Goal: Information Seeking & Learning: Learn about a topic

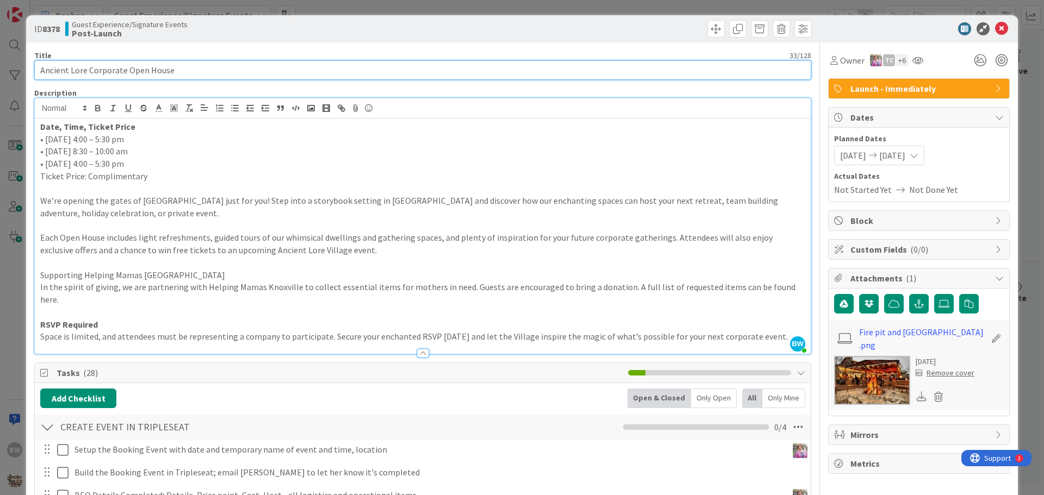
drag, startPoint x: 202, startPoint y: 65, endPoint x: 15, endPoint y: 61, distance: 187.0
click at [15, 61] on div "ID 8378 Guest Experience/Signature Events Post-Launch Title 33 / 128 Ancient Lo…" at bounding box center [522, 247] width 1044 height 495
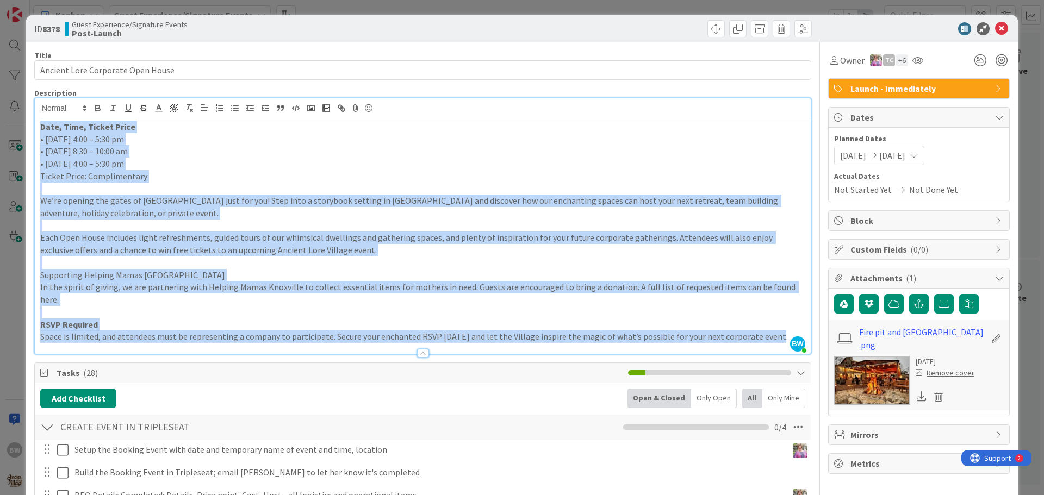
drag, startPoint x: 764, startPoint y: 329, endPoint x: 39, endPoint y: 126, distance: 753.1
click at [39, 126] on div "Date, Time, Ticket Price • [DATE] 4:00 – 5:30 pm • [DATE] 8:30 – 10:00 am • [DA…" at bounding box center [423, 235] width 776 height 235
copy div "Lore, Ipsu, Dolors Ametc • Adipis, Elitsed 25 | 8:17 – 1:54 do • Eiusmod, Tempo…"
click at [359, 253] on p "Each Open House includes light refreshments, guided tours of our whimsical dwel…" at bounding box center [422, 244] width 765 height 24
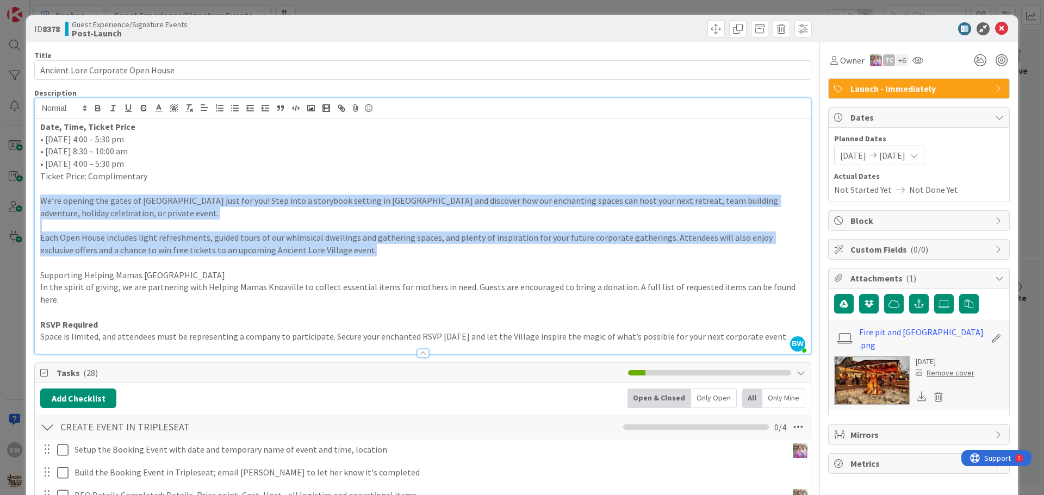
drag, startPoint x: 359, startPoint y: 253, endPoint x: 40, endPoint y: 204, distance: 323.4
click at [40, 204] on div "Date, Time, Ticket Price • [DATE] 4:00 – 5:30 pm • [DATE] 8:30 – 10:00 am • [DA…" at bounding box center [423, 235] width 776 height 235
copy div "We’re opening the gates of [GEOGRAPHIC_DATA] just for you! Step into a storyboo…"
drag, startPoint x: 181, startPoint y: 165, endPoint x: 40, endPoint y: 139, distance: 143.8
click at [40, 139] on div "Date, Time, Ticket Price • [DATE] 4:00 – 5:30 pm • [DATE] 8:30 – 10:00 am • [DA…" at bounding box center [423, 235] width 776 height 235
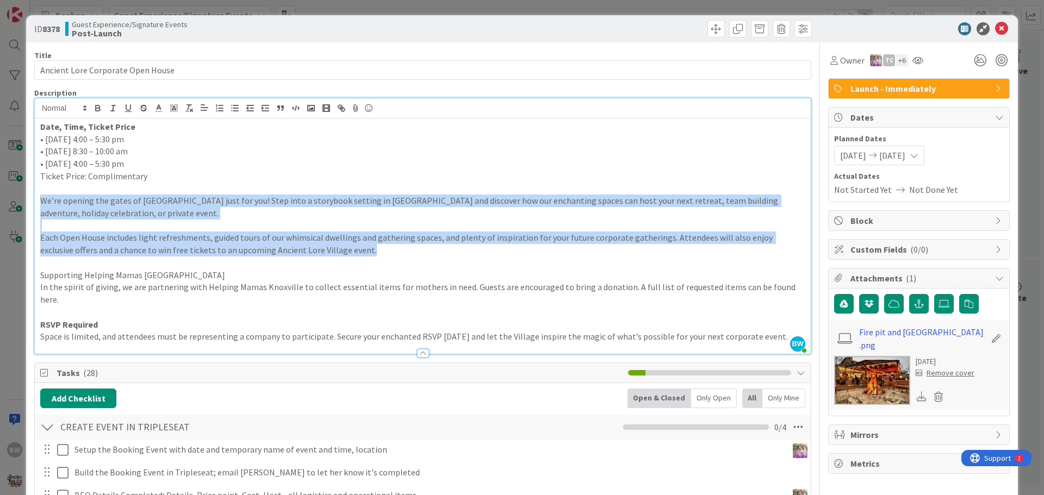
copy div "• [DATE] 4:00 – 5:30 pm • [DATE] 8:30 – 10:00 am • [DATE] 4:00 – 5:30 pm"
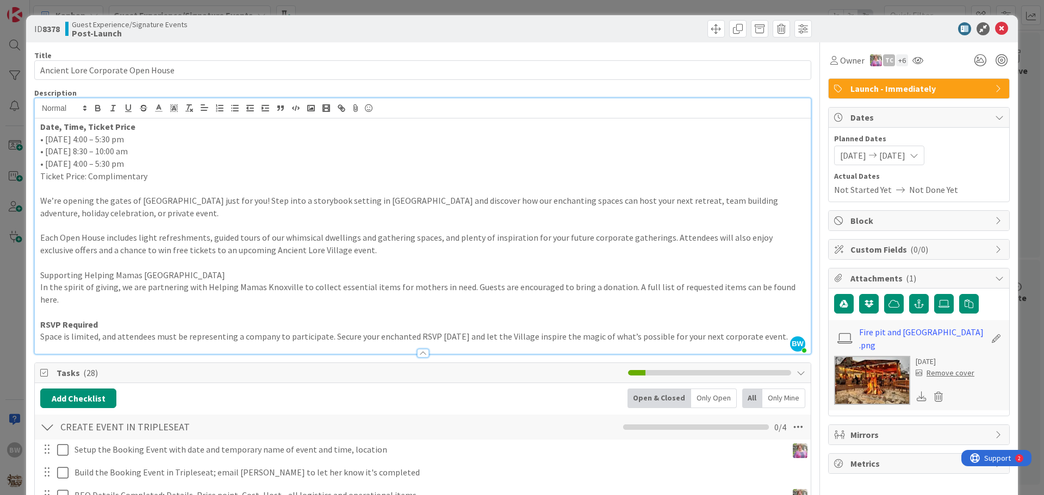
click at [339, 253] on p "Each Open House includes light refreshments, guided tours of our whimsical dwel…" at bounding box center [422, 244] width 765 height 24
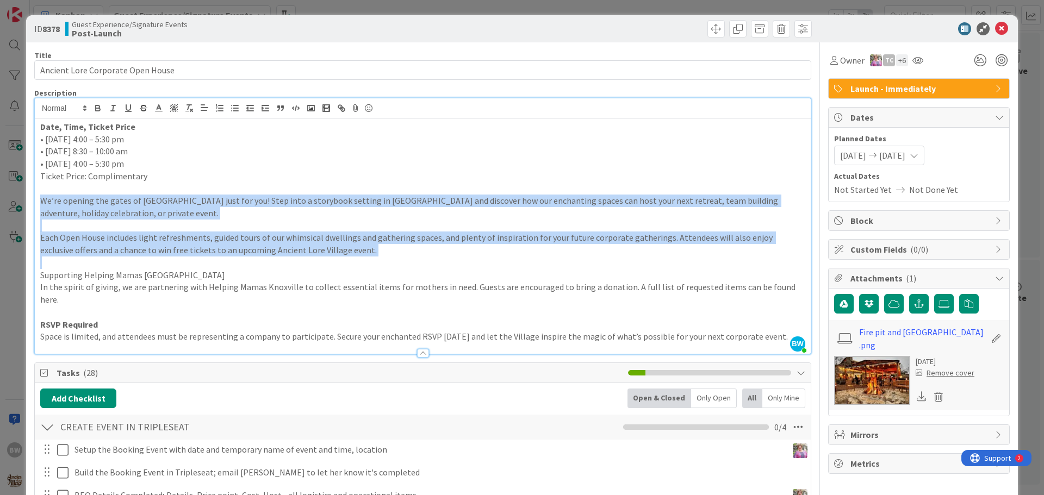
drag, startPoint x: 39, startPoint y: 196, endPoint x: 329, endPoint y: 265, distance: 298.4
click at [329, 265] on div "Date, Time, Ticket Price • [DATE] 4:00 – 5:30 pm • [DATE] 8:30 – 10:00 am • [DA…" at bounding box center [423, 235] width 776 height 235
copy div "We’re opening the gates of [GEOGRAPHIC_DATA] just for you! Step into a storyboo…"
drag, startPoint x: 1009, startPoint y: 250, endPoint x: 358, endPoint y: 254, distance: 651.2
click at [358, 254] on p "Each Open House includes light refreshments, guided tours of our whimsical dwel…" at bounding box center [422, 244] width 765 height 24
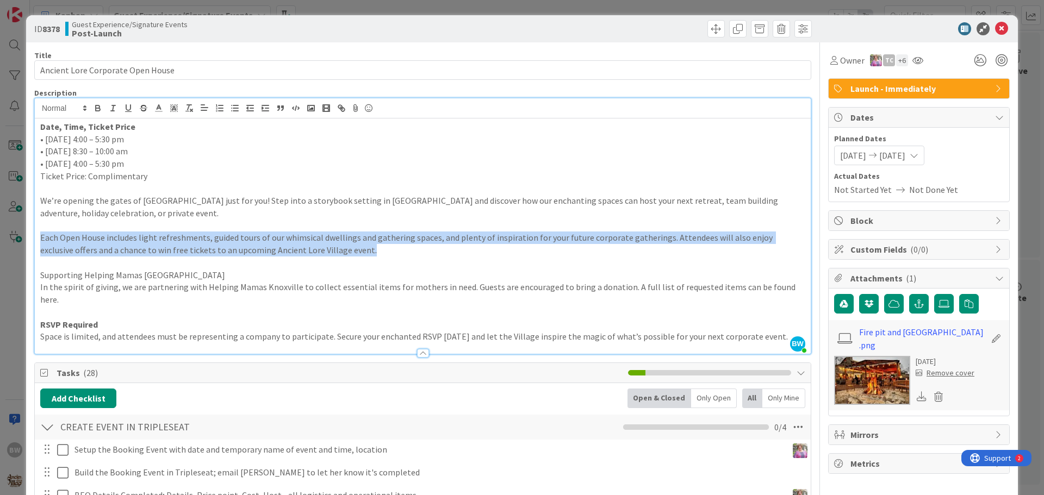
drag, startPoint x: 359, startPoint y: 254, endPoint x: 27, endPoint y: 236, distance: 332.6
copy p "Each Open House includes light refreshments, guided tours of our whimsical dwel…"
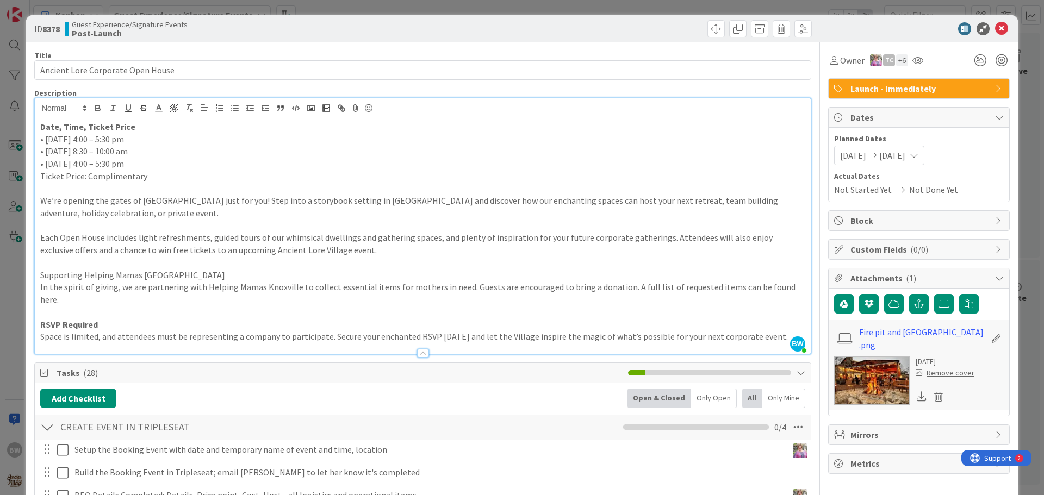
click at [45, 196] on p "We’re opening the gates of [GEOGRAPHIC_DATA] just for you! Step into a storyboo…" at bounding box center [422, 207] width 765 height 24
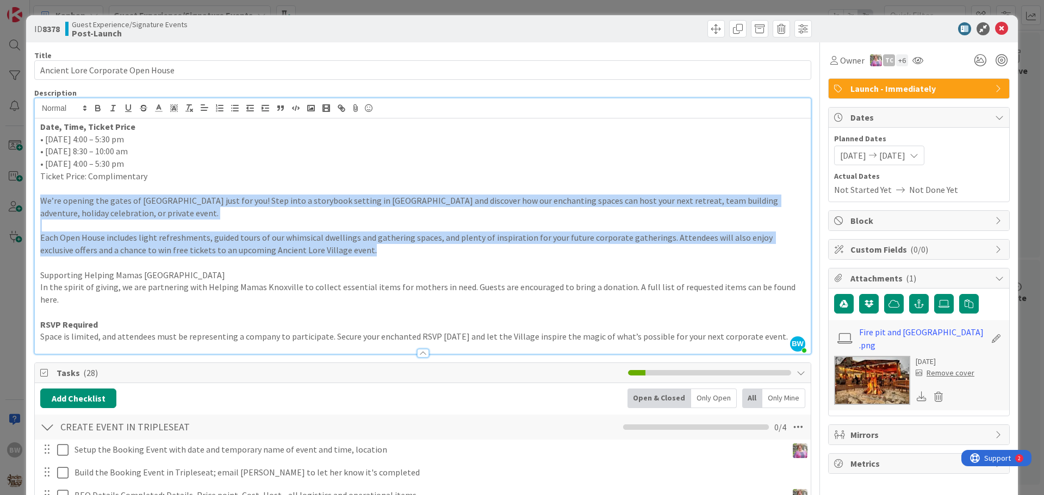
drag, startPoint x: 40, startPoint y: 196, endPoint x: 338, endPoint y: 252, distance: 303.6
click at [338, 252] on div "Date, Time, Ticket Price • [DATE] 4:00 – 5:30 pm • [DATE] 8:30 – 10:00 am • [DA…" at bounding box center [423, 235] width 776 height 235
copy div "We’re opening the gates of [GEOGRAPHIC_DATA] just for you! Step into a storyboo…"
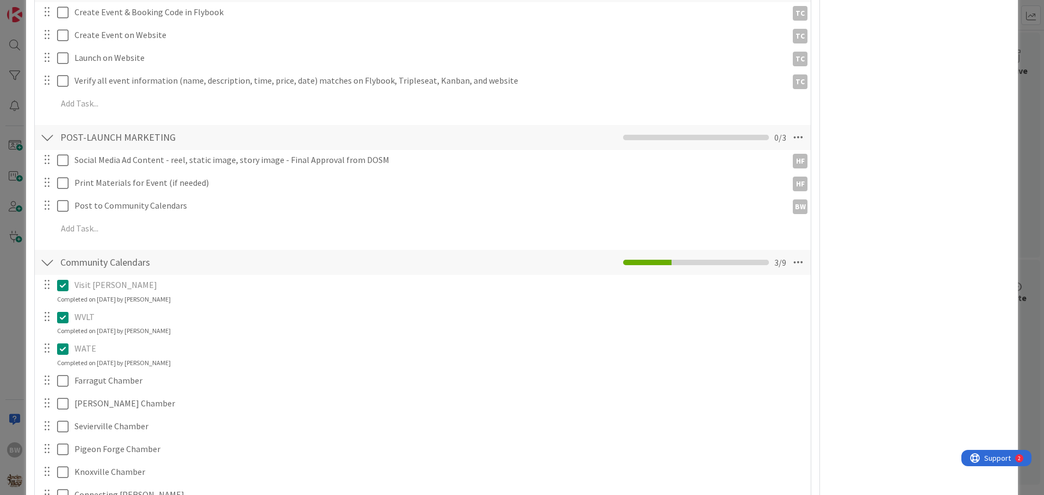
scroll to position [761, 0]
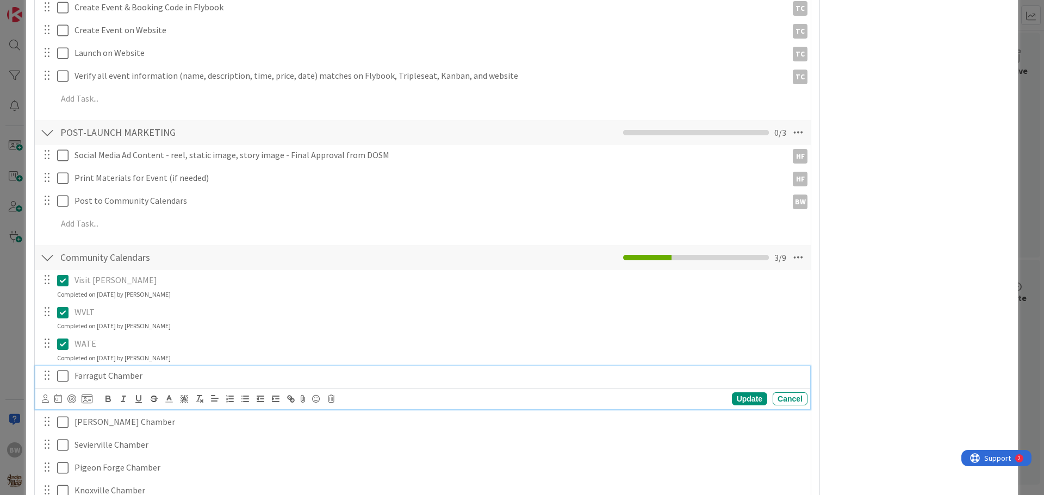
click at [64, 370] on icon at bounding box center [62, 376] width 11 height 13
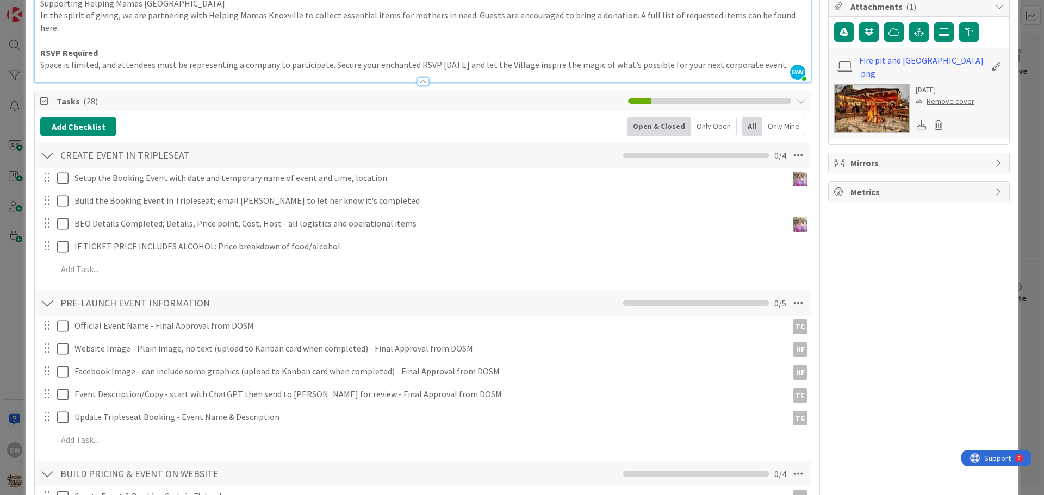
scroll to position [0, 0]
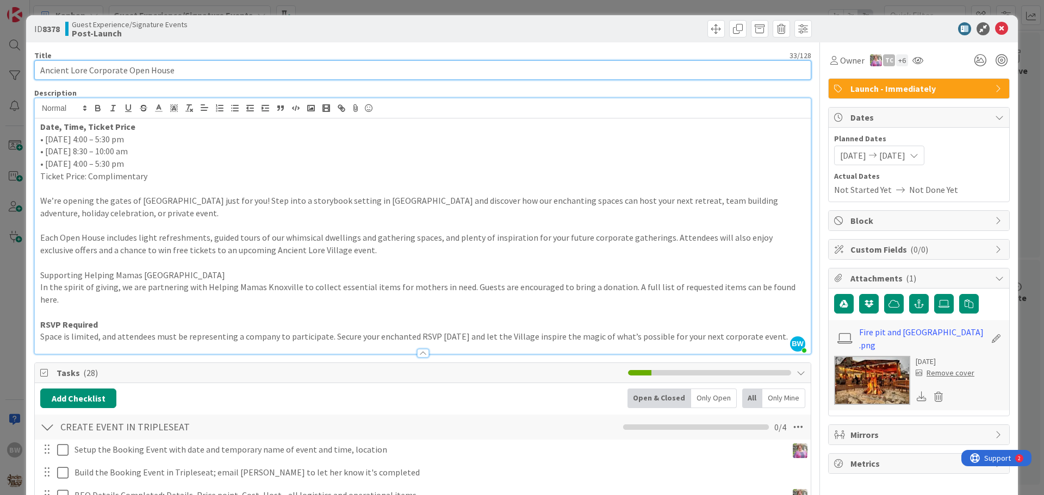
drag, startPoint x: 171, startPoint y: 73, endPoint x: 39, endPoint y: 81, distance: 132.8
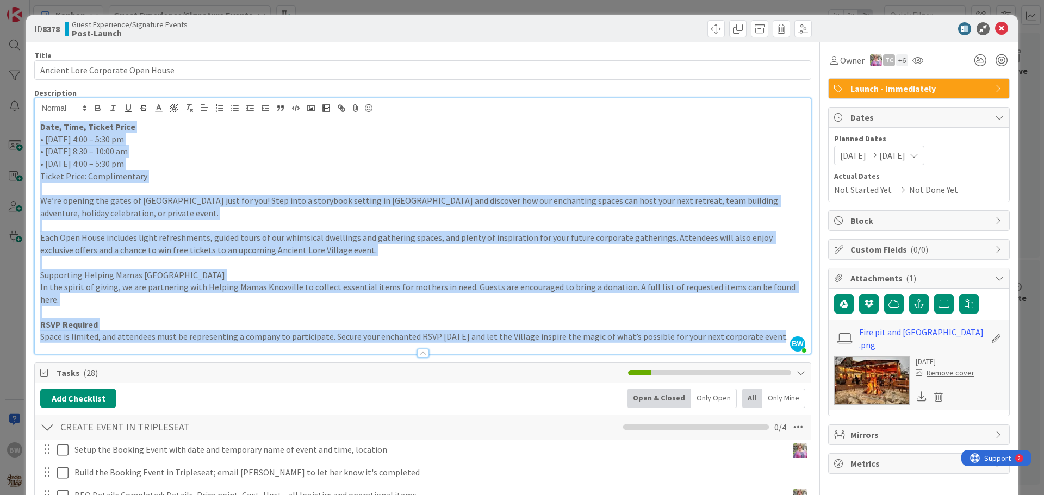
drag, startPoint x: 769, startPoint y: 322, endPoint x: 32, endPoint y: 126, distance: 763.3
copy div "Lore, Ipsu, Dolors Ametc • Adipis, Elitsed 25 | 8:17 – 1:54 do • Eiusmod, Tempo…"
click at [301, 152] on p "• [DATE] 8:30 – 10:00 am" at bounding box center [422, 151] width 765 height 13
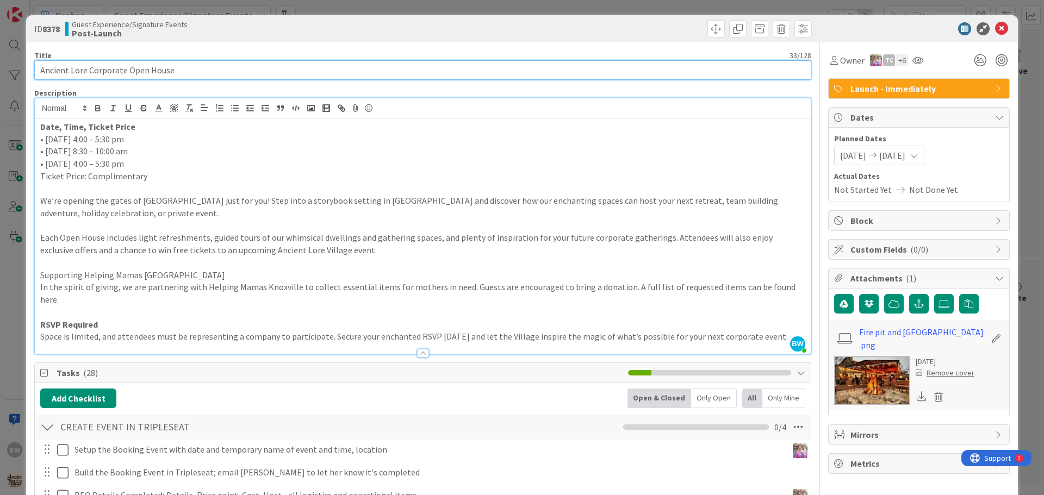
drag, startPoint x: 180, startPoint y: 73, endPoint x: 13, endPoint y: 77, distance: 166.9
click at [13, 77] on div "ID 8378 Guest Experience/Signature Events Post-Launch Title 33 / 128 Ancient Lo…" at bounding box center [522, 247] width 1044 height 495
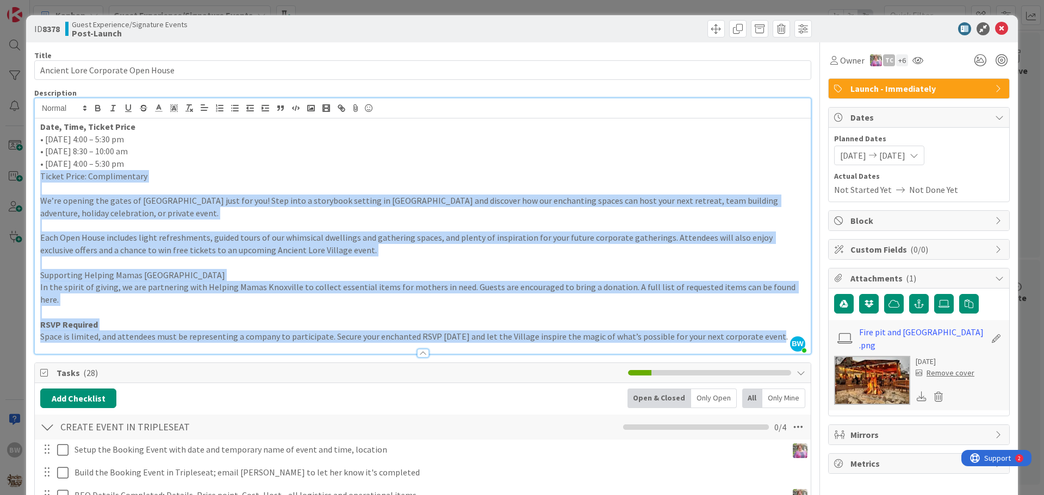
drag, startPoint x: 771, startPoint y: 322, endPoint x: 39, endPoint y: 181, distance: 745.7
click at [39, 181] on div "Date, Time, Ticket Price • [DATE] 4:00 – 5:30 pm • [DATE] 8:30 – 10:00 am • [DA…" at bounding box center [423, 235] width 776 height 235
copy div "Ticket Price: Complimentary We’re opening the gates of [GEOGRAPHIC_DATA] just f…"
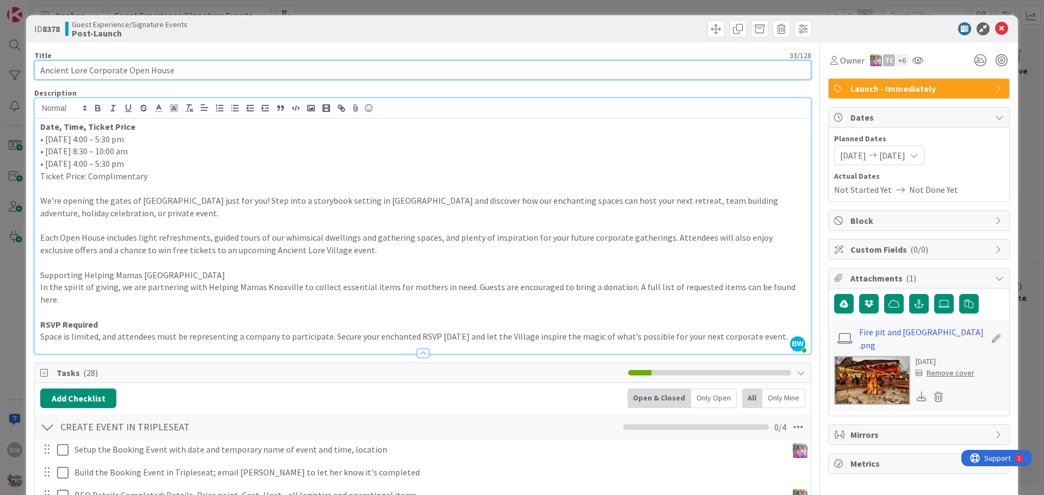
drag, startPoint x: 177, startPoint y: 72, endPoint x: 20, endPoint y: 59, distance: 158.2
click at [20, 59] on div "ID 8378 Guest Experience/Signature Events Post-Launch Title 33 / 128 Ancient Lo…" at bounding box center [522, 247] width 1044 height 495
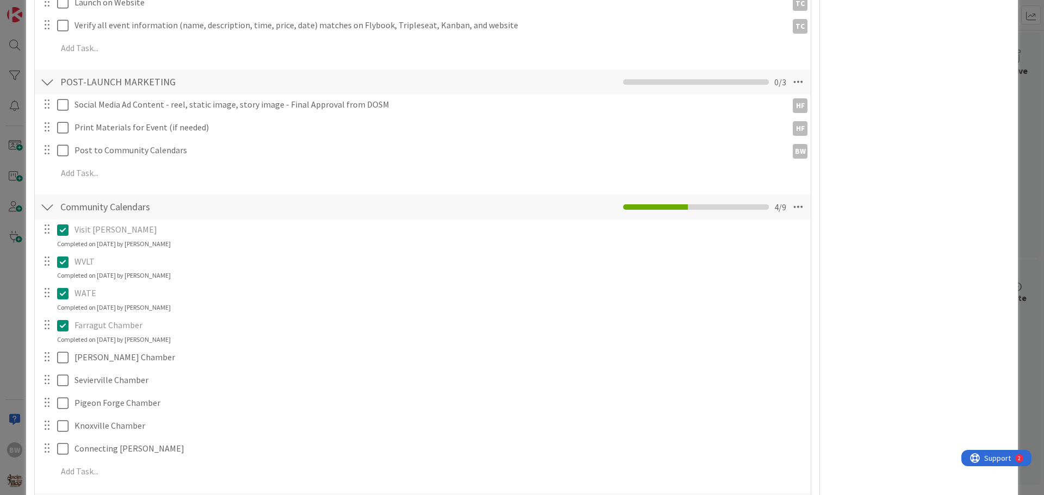
scroll to position [815, 0]
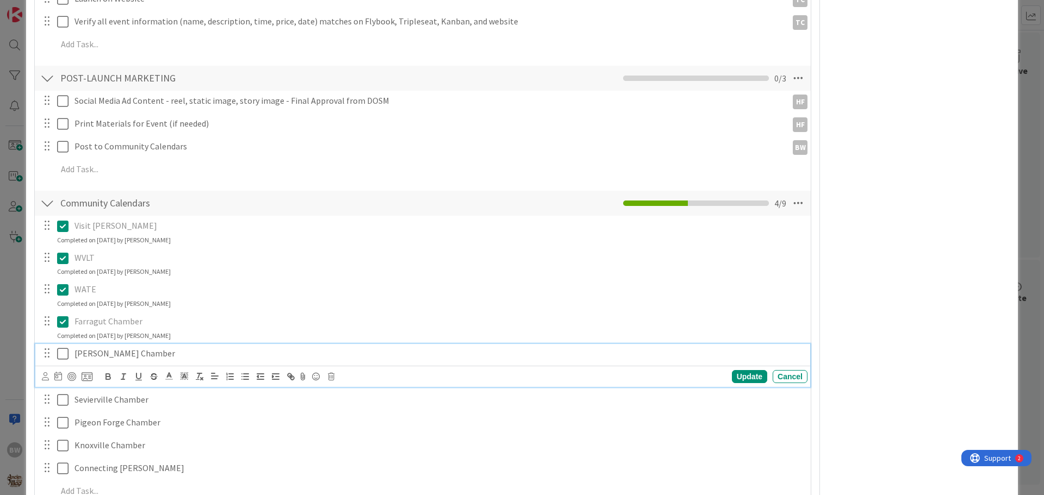
click at [64, 347] on icon at bounding box center [62, 353] width 11 height 13
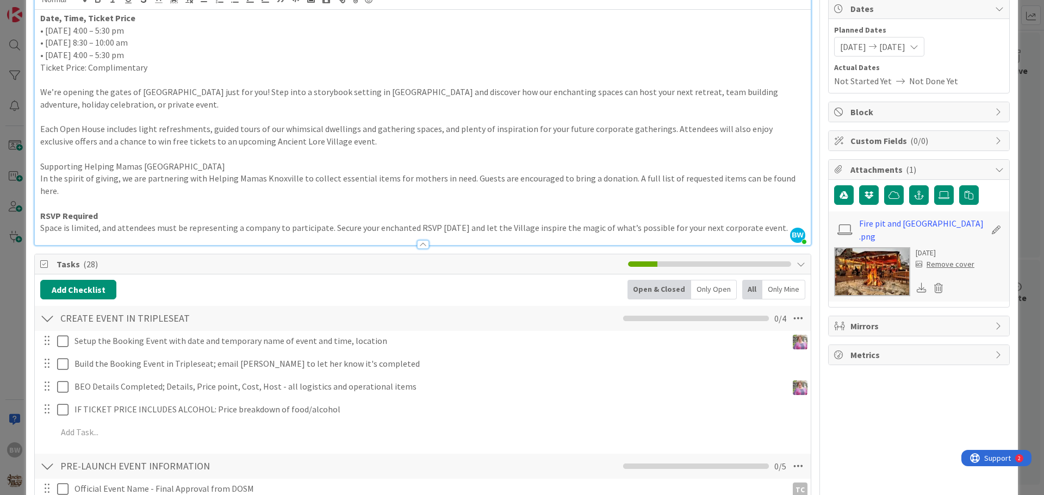
scroll to position [0, 0]
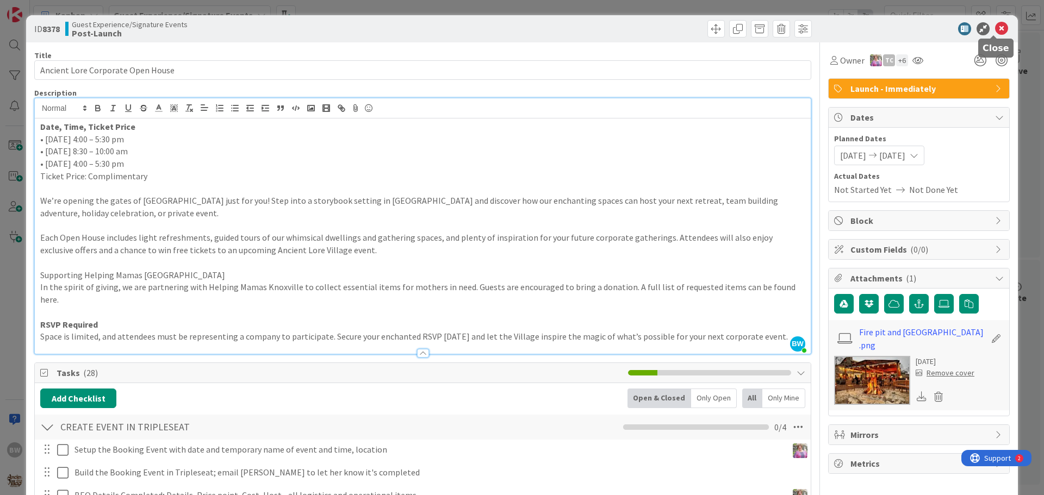
click at [995, 29] on icon at bounding box center [1001, 28] width 13 height 13
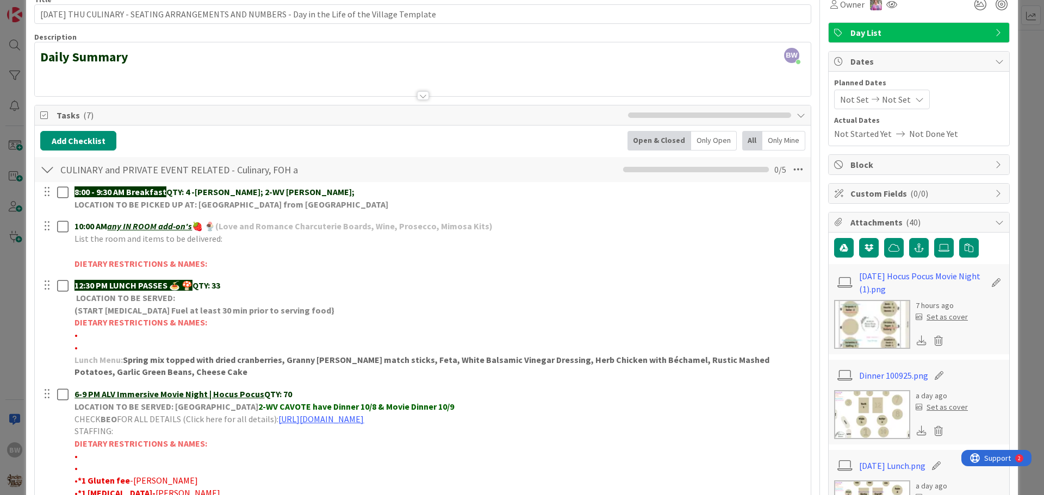
scroll to position [54, 0]
